Goal: Information Seeking & Learning: Check status

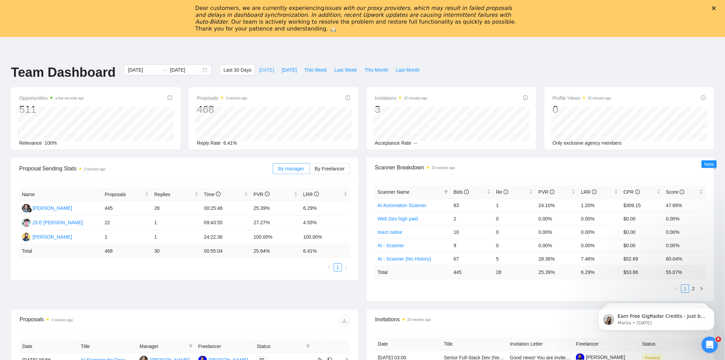
click at [260, 69] on span "[DATE]" at bounding box center [266, 70] width 15 height 8
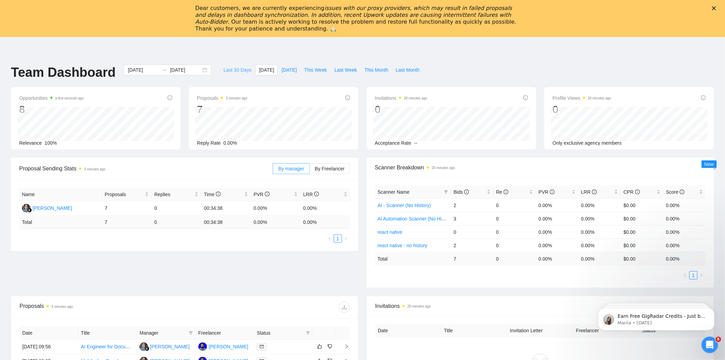
click at [230, 68] on span "Last 30 Days" at bounding box center [238, 70] width 28 height 8
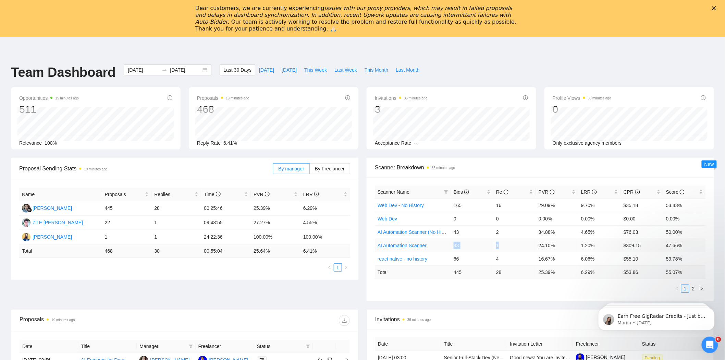
drag, startPoint x: 455, startPoint y: 245, endPoint x: 511, endPoint y: 242, distance: 57.0
click at [511, 242] on tr "AI Automation Scanner 83 1 24.10% 1.20% $309.15 47.66%" at bounding box center [540, 245] width 331 height 13
click at [695, 288] on link "2" at bounding box center [694, 289] width 8 height 8
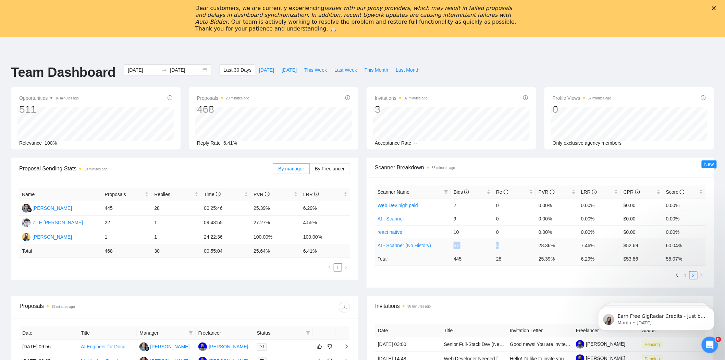
drag, startPoint x: 450, startPoint y: 245, endPoint x: 514, endPoint y: 246, distance: 64.5
click at [514, 246] on tr "AI - Scanner (No History) 67 5 28.36% 7.46% $52.69 60.04%" at bounding box center [540, 245] width 331 height 13
click at [458, 248] on td "67" at bounding box center [472, 245] width 43 height 13
click at [688, 276] on link "1" at bounding box center [686, 276] width 8 height 8
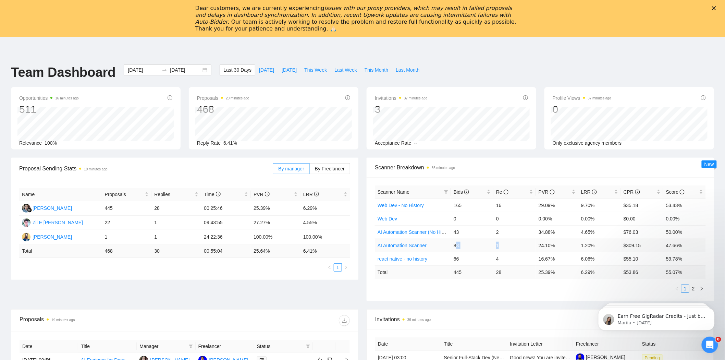
drag, startPoint x: 473, startPoint y: 242, endPoint x: 522, endPoint y: 241, distance: 48.7
click at [522, 241] on tr "AI Automation Scanner 83 1 24.10% 1.20% $309.15 47.66%" at bounding box center [540, 245] width 331 height 13
click at [522, 241] on td "1" at bounding box center [515, 245] width 43 height 13
click at [522, 252] on td "1" at bounding box center [515, 245] width 43 height 13
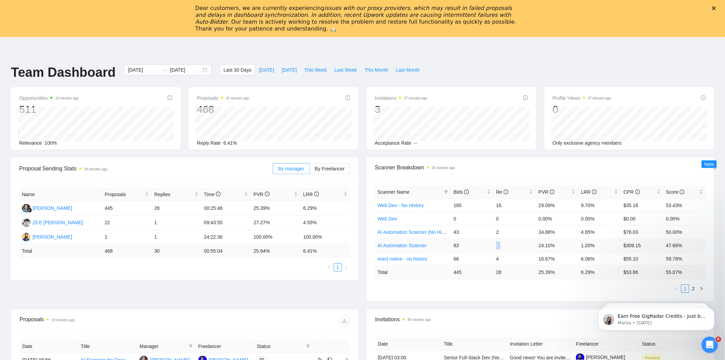
click at [522, 252] on td "1" at bounding box center [515, 245] width 43 height 13
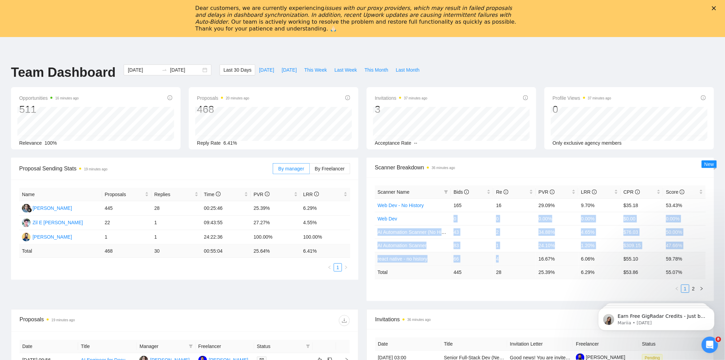
drag, startPoint x: 457, startPoint y: 218, endPoint x: 533, endPoint y: 256, distance: 84.8
click at [532, 256] on tbody "Web Dev - No History 165 16 29.09% 9.70% $35.18 53.43% Web Dev 0 0 0.00% 0.00% …" at bounding box center [540, 231] width 331 height 67
click at [367, 70] on span "This Month" at bounding box center [377, 70] width 24 height 8
type input "[DATE]"
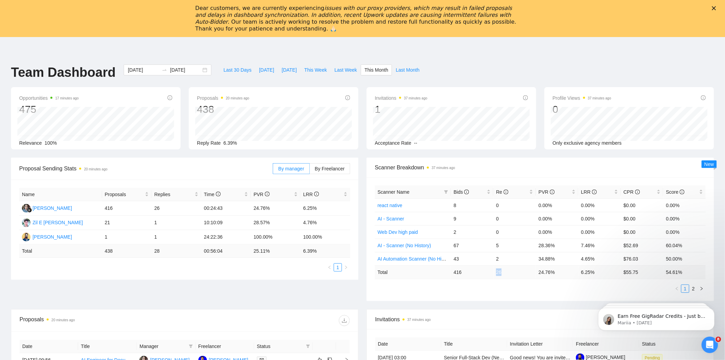
drag, startPoint x: 495, startPoint y: 275, endPoint x: 507, endPoint y: 274, distance: 12.7
click at [507, 274] on td "26" at bounding box center [515, 271] width 43 height 13
drag, startPoint x: 446, startPoint y: 275, endPoint x: 484, endPoint y: 271, distance: 38.6
click at [484, 271] on tr "Total 416 26 24.76 % 6.25 % $ 55.75 54.61 %" at bounding box center [540, 271] width 331 height 13
click at [523, 304] on div "Proposal Sending Stats 20 minutes ago By manager By Freelancer Name Proposals R…" at bounding box center [363, 234] width 712 height 152
